Goal: Book appointment/travel/reservation

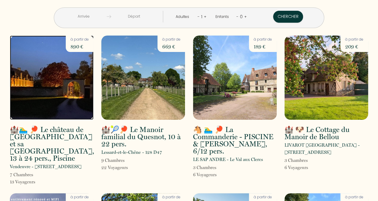
click at [60, 94] on img at bounding box center [52, 78] width 84 height 84
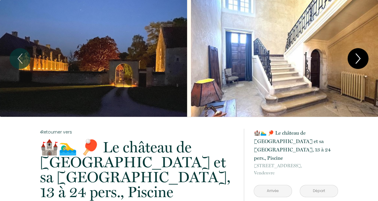
click at [362, 55] on icon "Next" at bounding box center [358, 59] width 13 height 18
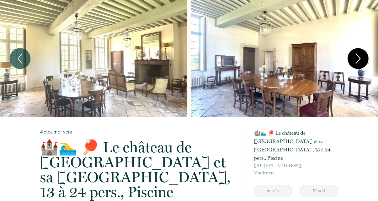
click at [361, 57] on icon "Next" at bounding box center [358, 59] width 13 height 18
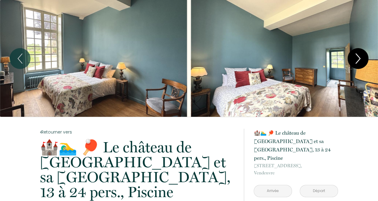
click at [361, 57] on icon "Next" at bounding box center [358, 59] width 13 height 18
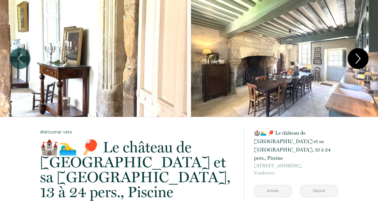
click at [361, 57] on icon "Next" at bounding box center [358, 59] width 13 height 18
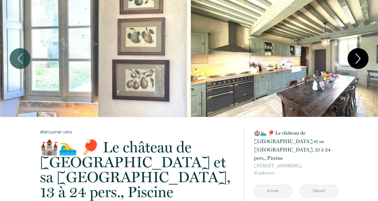
click at [361, 57] on icon "Next" at bounding box center [358, 59] width 13 height 18
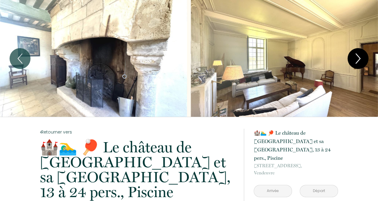
click at [361, 57] on icon "Next" at bounding box center [358, 59] width 13 height 18
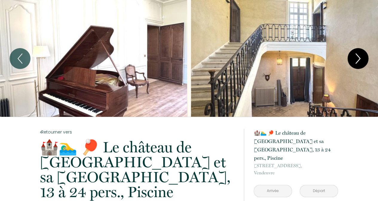
click at [361, 57] on icon "Next" at bounding box center [358, 59] width 13 height 18
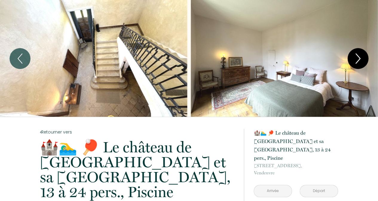
click at [361, 57] on icon "Next" at bounding box center [358, 59] width 13 height 18
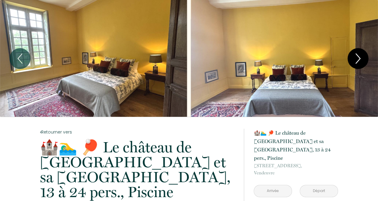
click at [361, 57] on icon "Next" at bounding box center [358, 59] width 13 height 18
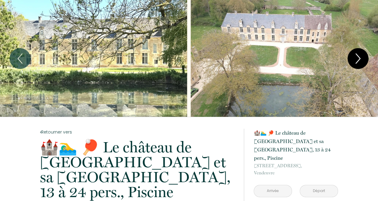
click at [361, 57] on icon "Next" at bounding box center [358, 59] width 13 height 18
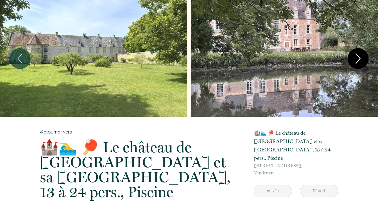
click at [361, 57] on icon "Next" at bounding box center [358, 59] width 13 height 18
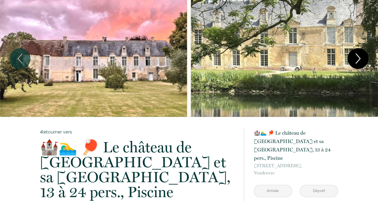
click at [361, 57] on icon "Next" at bounding box center [358, 59] width 13 height 18
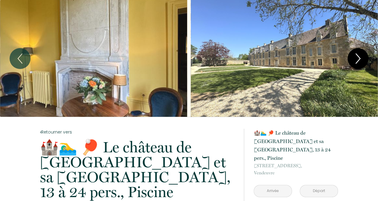
click at [361, 57] on icon "Next" at bounding box center [358, 59] width 13 height 18
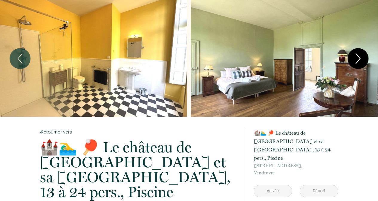
click at [361, 57] on icon "Next" at bounding box center [358, 59] width 13 height 18
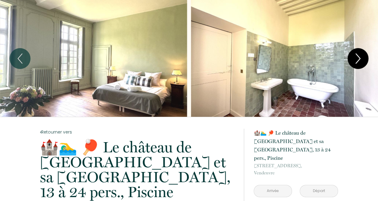
click at [361, 57] on icon "Next" at bounding box center [358, 59] width 13 height 18
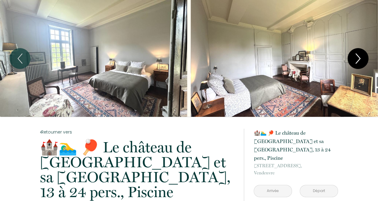
click at [361, 57] on icon "Next" at bounding box center [358, 59] width 13 height 18
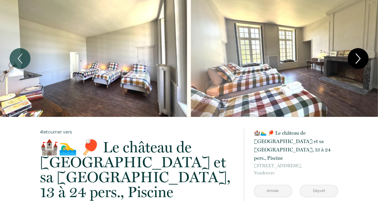
click at [361, 57] on icon "Next" at bounding box center [358, 59] width 13 height 18
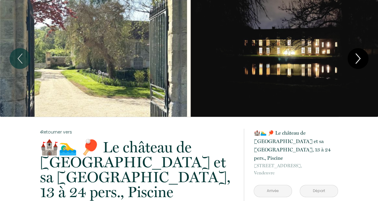
click at [361, 57] on icon "Next" at bounding box center [358, 59] width 13 height 18
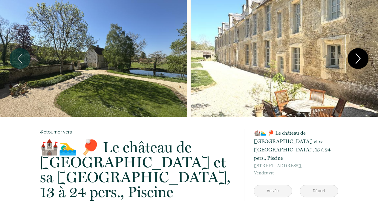
click at [361, 57] on icon "Next" at bounding box center [358, 59] width 13 height 18
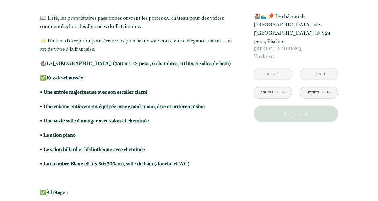
scroll to position [628, 0]
